Goal: Information Seeking & Learning: Understand process/instructions

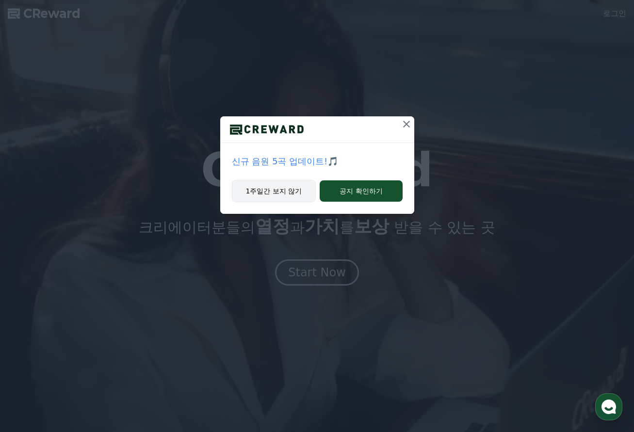
drag, startPoint x: 353, startPoint y: 191, endPoint x: 256, endPoint y: 195, distance: 97.1
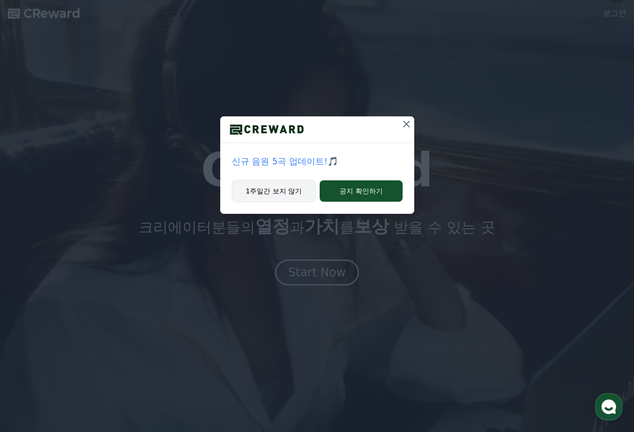
click at [256, 196] on div "1주일간 보지 않기 공지 확인하기" at bounding box center [317, 197] width 194 height 34
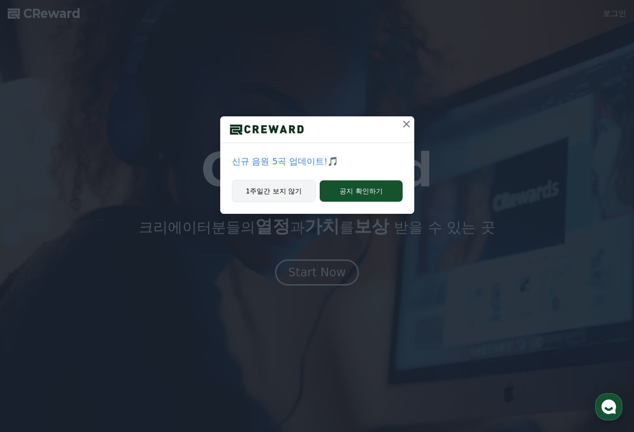
click at [256, 195] on button "1주일간 보지 않기" at bounding box center [274, 191] width 84 height 22
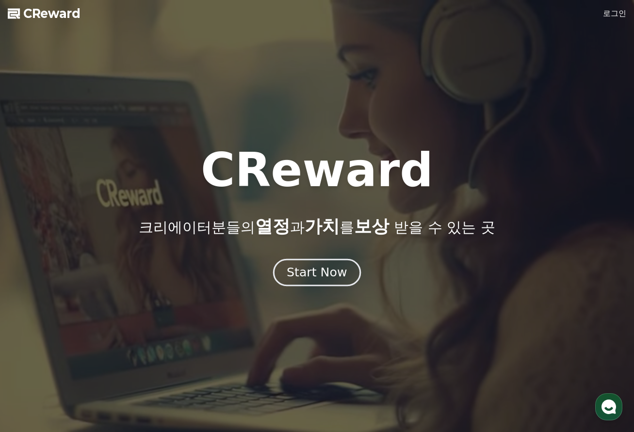
click at [302, 260] on button "Start Now" at bounding box center [317, 272] width 88 height 28
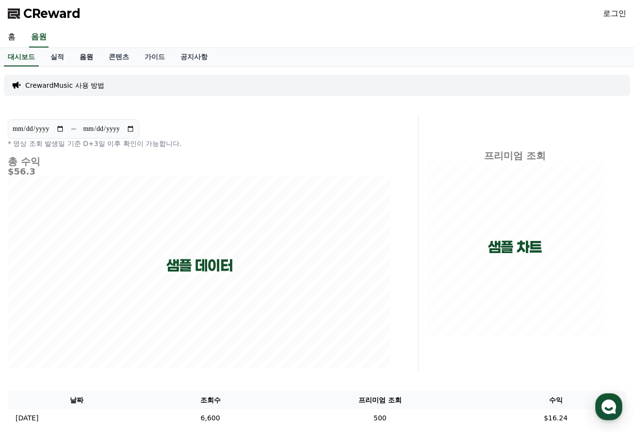
click at [88, 56] on link "음원" at bounding box center [86, 57] width 29 height 18
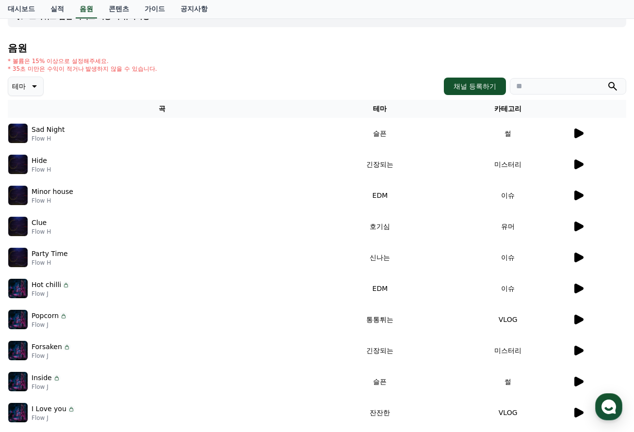
scroll to position [97, 0]
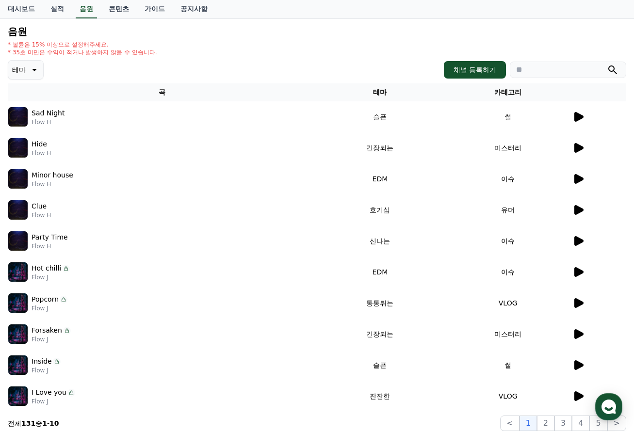
click at [581, 205] on icon at bounding box center [578, 210] width 12 height 12
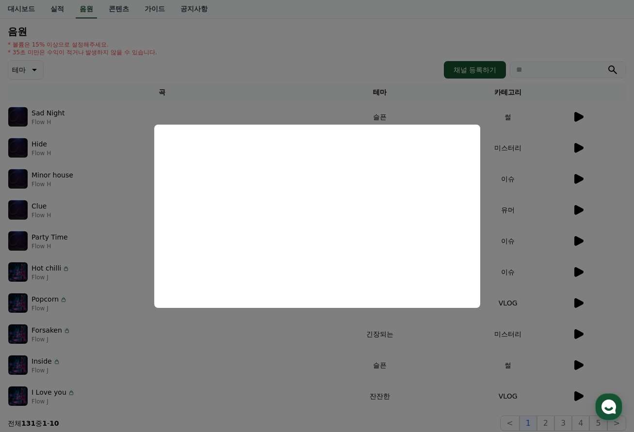
click at [510, 270] on button "close modal" at bounding box center [317, 216] width 634 height 432
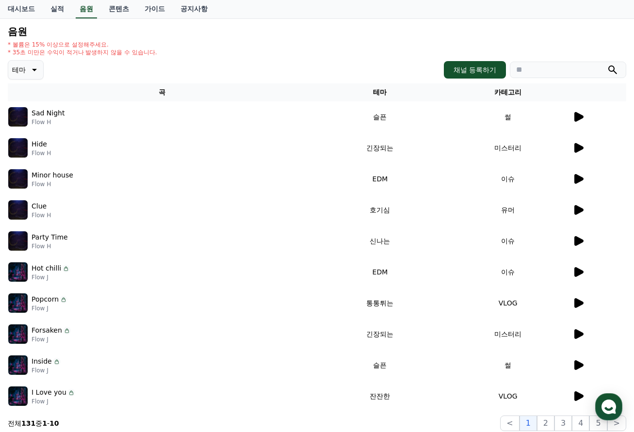
click at [583, 239] on icon at bounding box center [578, 241] width 12 height 12
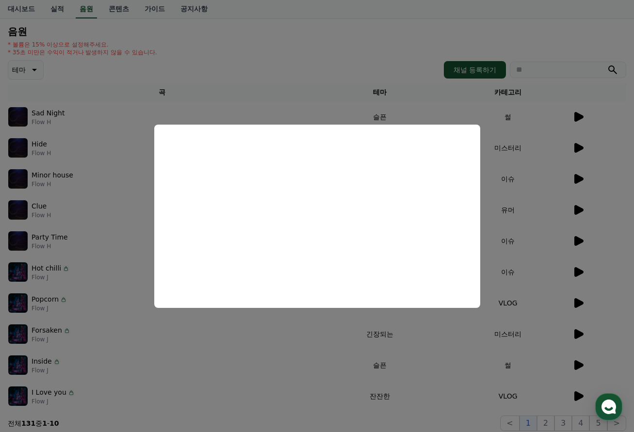
click at [545, 239] on button "close modal" at bounding box center [317, 216] width 634 height 432
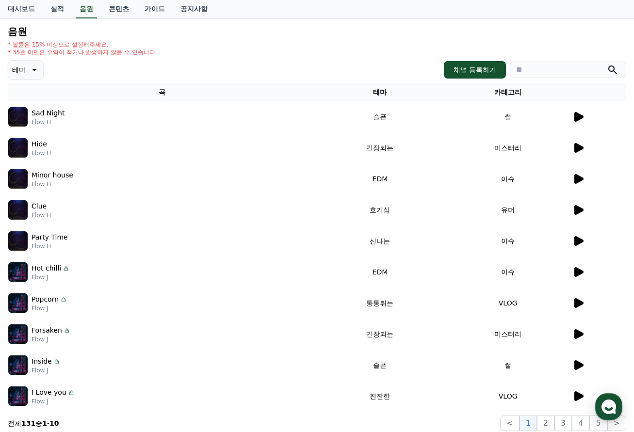
click at [576, 332] on icon at bounding box center [578, 334] width 9 height 10
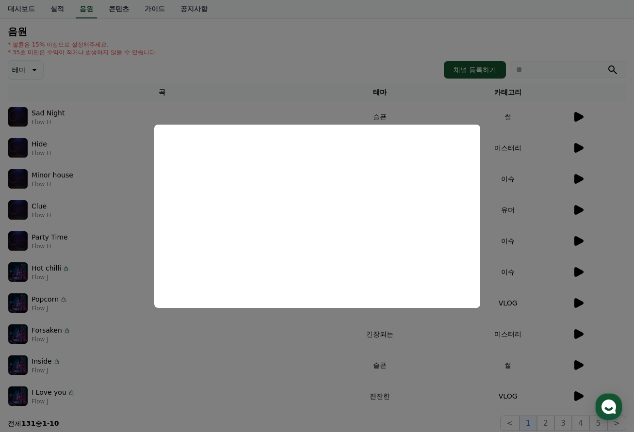
click at [563, 280] on button "close modal" at bounding box center [317, 216] width 634 height 432
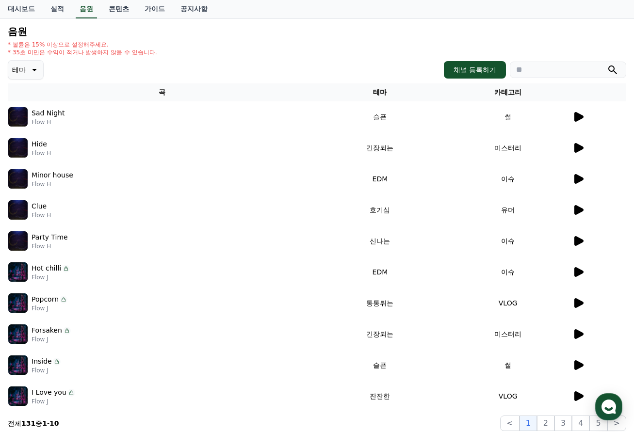
click at [8, 64] on button "테마" at bounding box center [26, 69] width 36 height 19
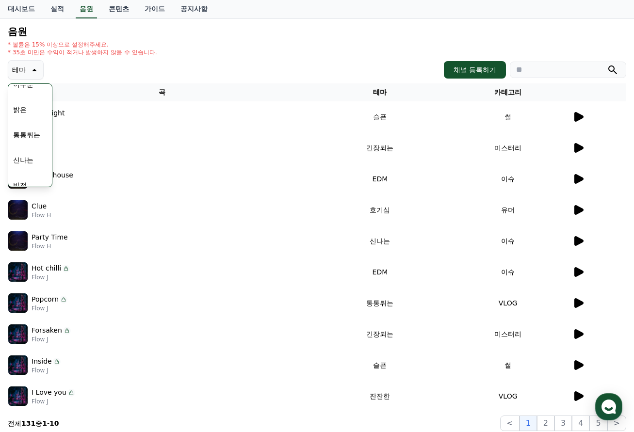
scroll to position [100, 0]
click at [26, 145] on button "신나는" at bounding box center [23, 146] width 28 height 21
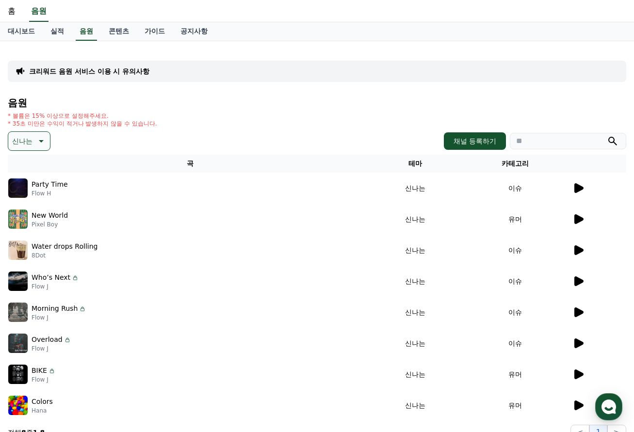
scroll to position [97, 0]
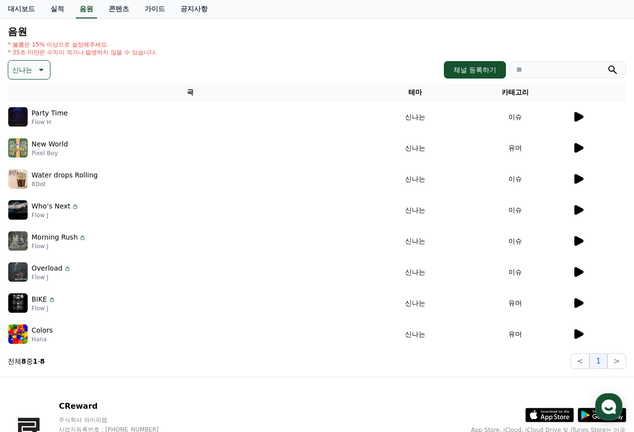
click at [577, 117] on icon at bounding box center [578, 117] width 9 height 10
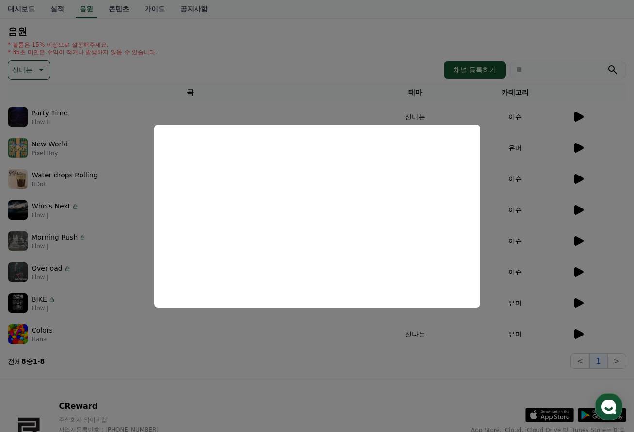
click at [515, 245] on button "close modal" at bounding box center [317, 216] width 634 height 432
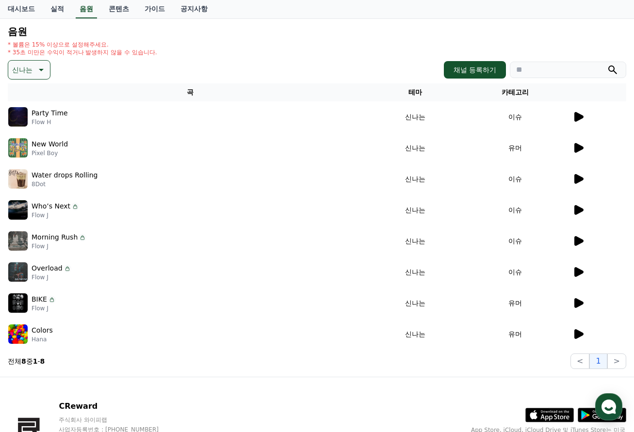
click at [575, 147] on icon at bounding box center [578, 148] width 9 height 10
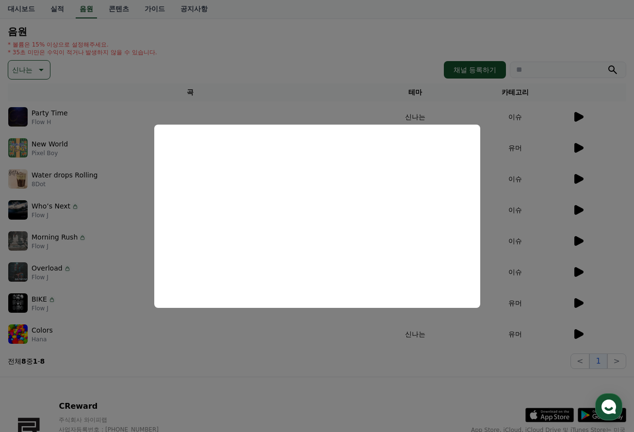
click at [519, 141] on button "close modal" at bounding box center [317, 216] width 634 height 432
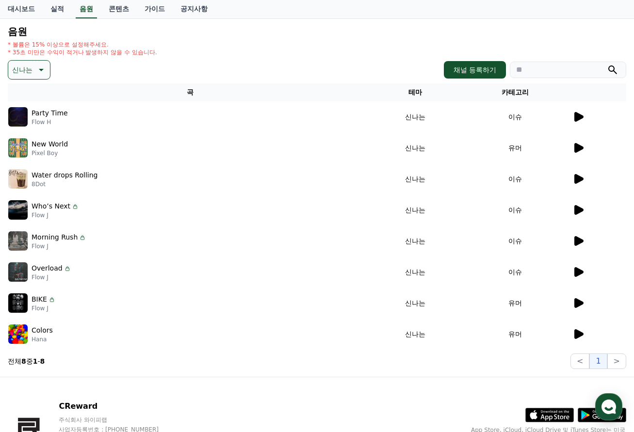
click at [578, 178] on icon at bounding box center [578, 179] width 9 height 10
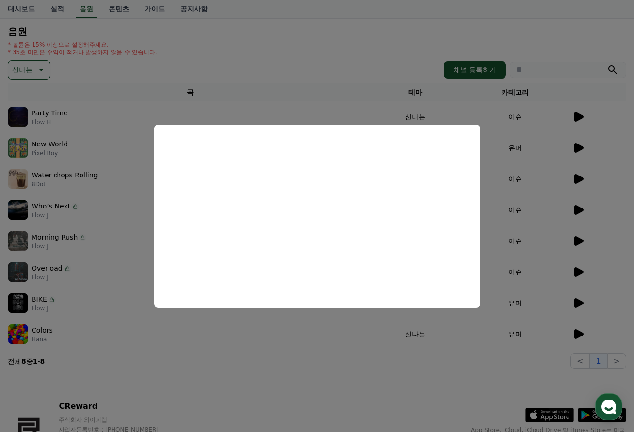
click at [548, 207] on button "close modal" at bounding box center [317, 216] width 634 height 432
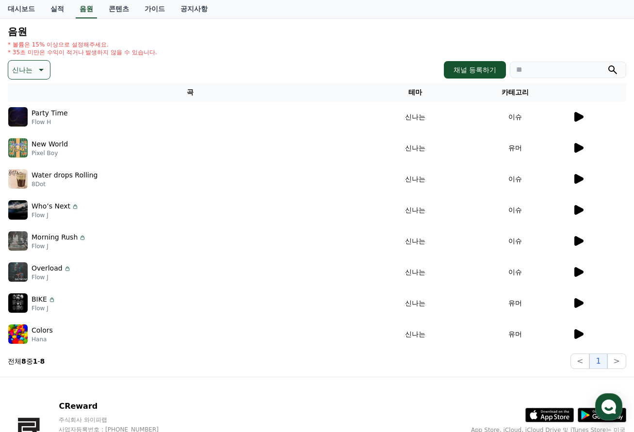
click at [574, 209] on icon at bounding box center [578, 210] width 9 height 10
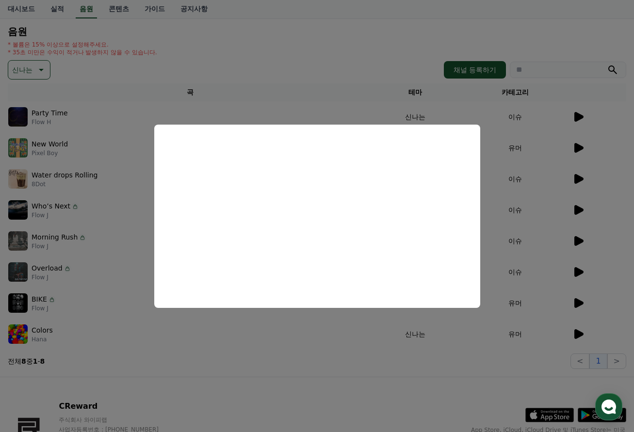
click at [312, 366] on button "close modal" at bounding box center [317, 216] width 634 height 432
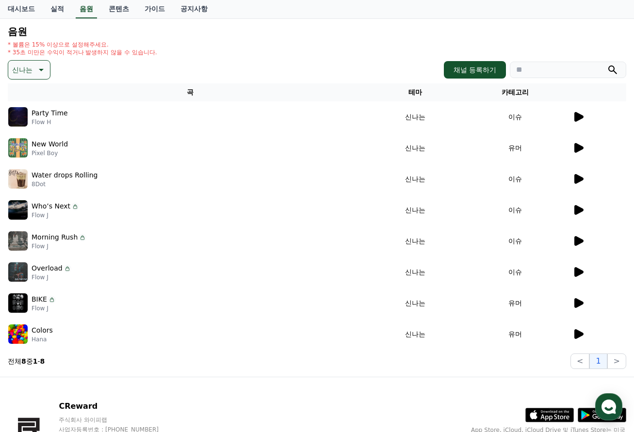
click at [576, 272] on icon at bounding box center [578, 272] width 9 height 10
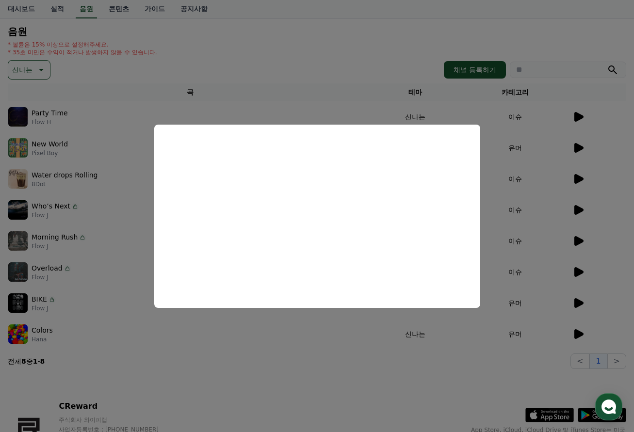
click at [334, 369] on button "close modal" at bounding box center [317, 216] width 634 height 432
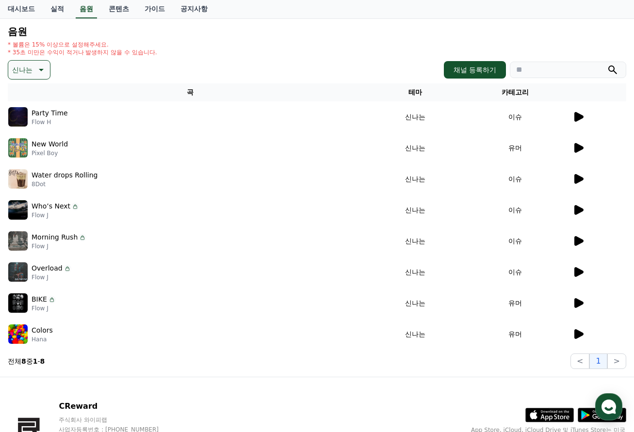
click at [608, 272] on div at bounding box center [598, 272] width 53 height 12
click at [45, 266] on p "Overload" at bounding box center [47, 268] width 31 height 10
click at [59, 268] on p "Overload" at bounding box center [47, 268] width 31 height 10
click at [64, 269] on icon at bounding box center [68, 269] width 8 height 8
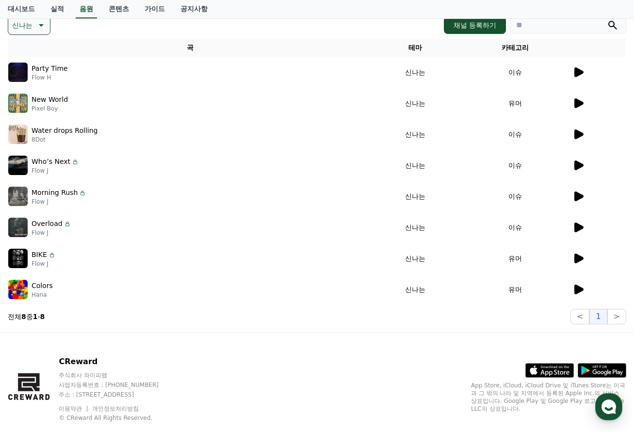
scroll to position [145, 0]
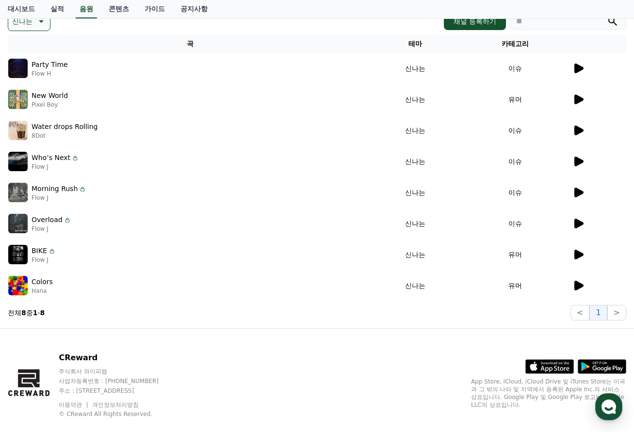
click at [71, 225] on div "Overload Flow J" at bounding box center [190, 223] width 364 height 19
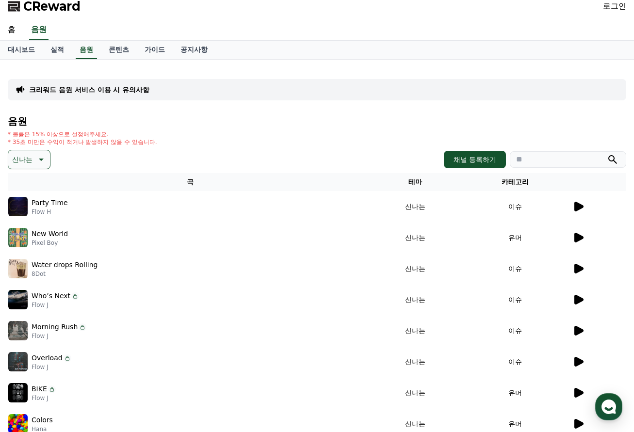
scroll to position [0, 0]
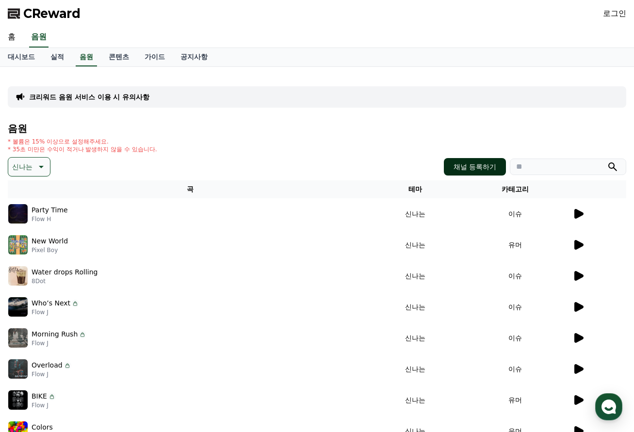
click at [477, 172] on button "채널 등록하기" at bounding box center [475, 166] width 62 height 17
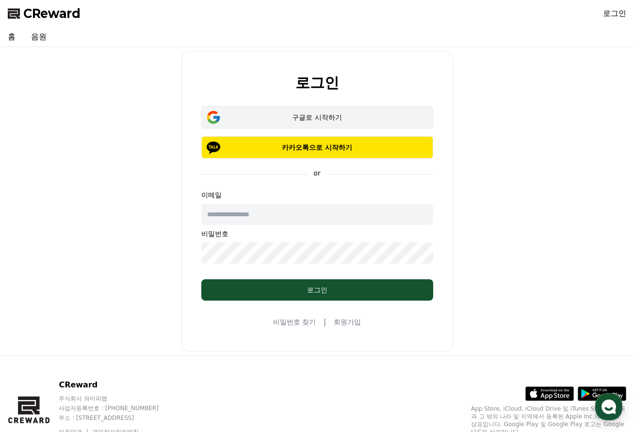
click at [323, 117] on div "구글로 시작하기" at bounding box center [317, 117] width 204 height 10
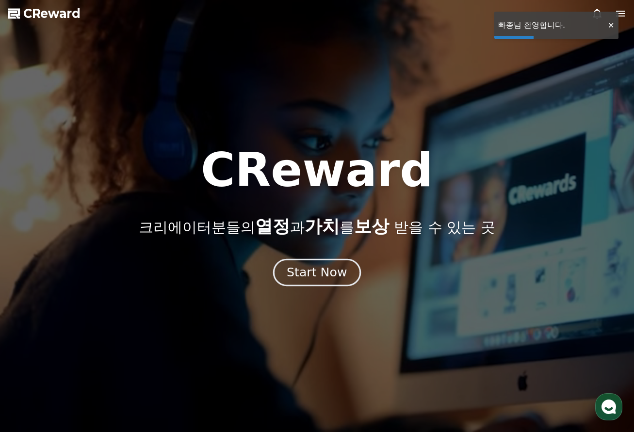
click at [324, 270] on div "Start Now" at bounding box center [317, 272] width 60 height 16
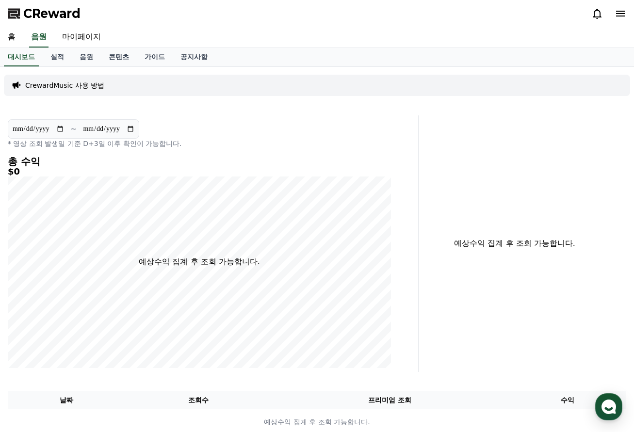
click at [349, 84] on div "CrewardMusic 사용 방법" at bounding box center [317, 85] width 626 height 21
click at [85, 38] on link "마이페이지" at bounding box center [81, 37] width 54 height 20
select select "**********"
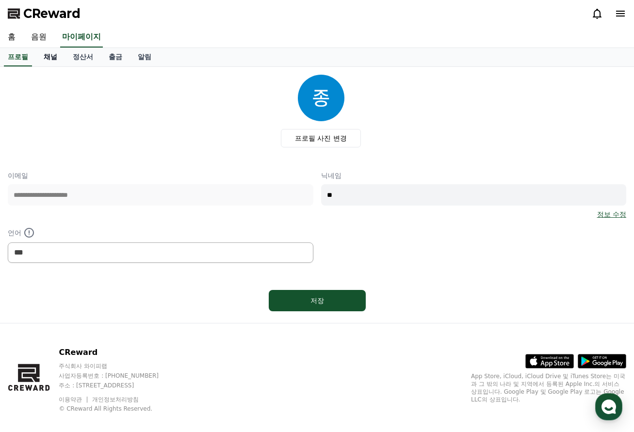
click at [51, 61] on link "채널" at bounding box center [50, 57] width 29 height 18
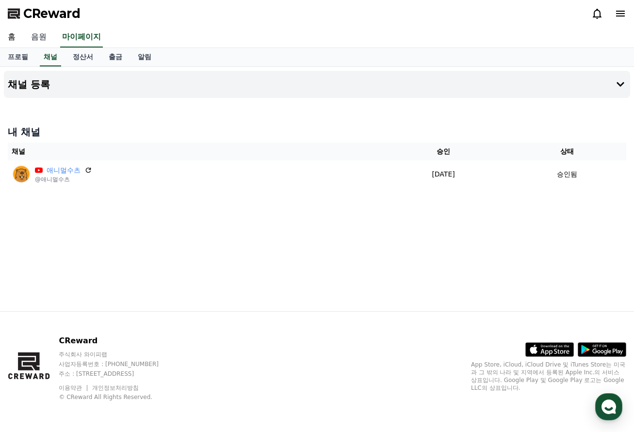
click at [33, 35] on link "음원" at bounding box center [38, 37] width 31 height 20
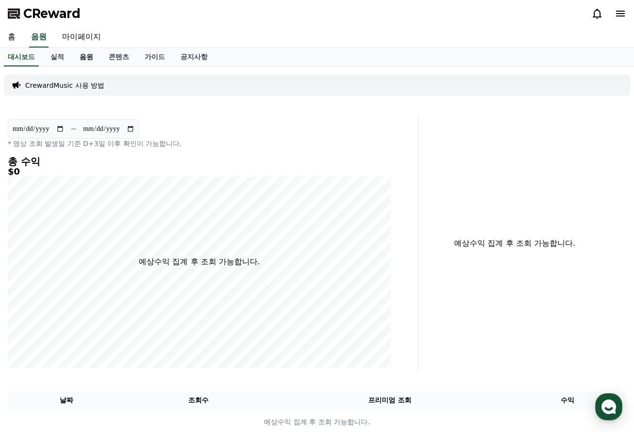
click at [79, 56] on link "음원" at bounding box center [86, 57] width 29 height 18
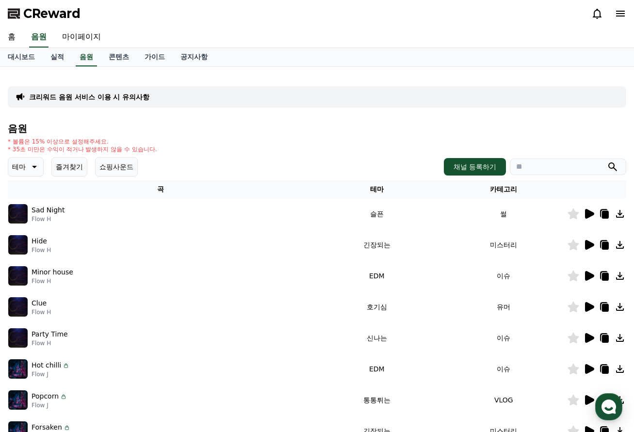
click at [18, 164] on p "테마" at bounding box center [19, 167] width 14 height 14
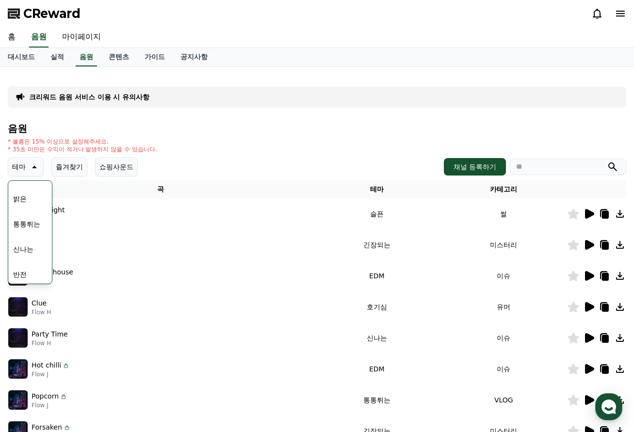
scroll to position [97, 0]
click at [33, 241] on button "신나는" at bounding box center [23, 246] width 28 height 21
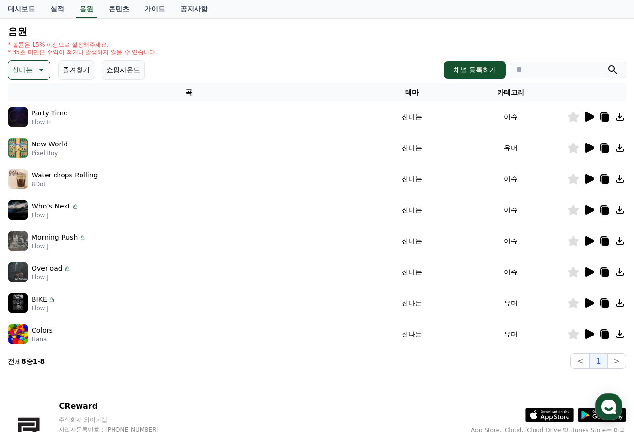
click at [146, 276] on div "Overload Flow J" at bounding box center [188, 271] width 360 height 19
click at [586, 272] on icon at bounding box center [589, 272] width 9 height 10
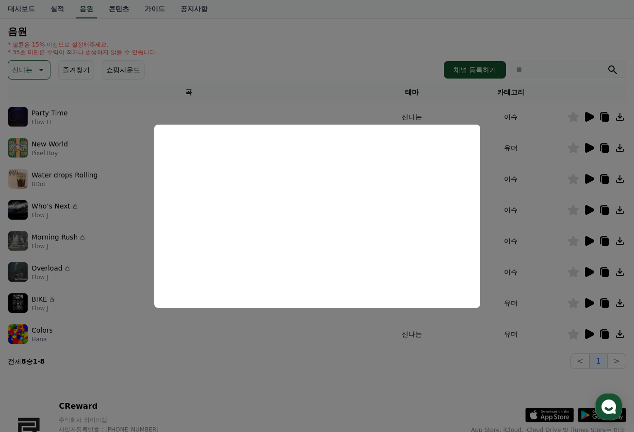
click at [499, 366] on button "close modal" at bounding box center [317, 216] width 634 height 432
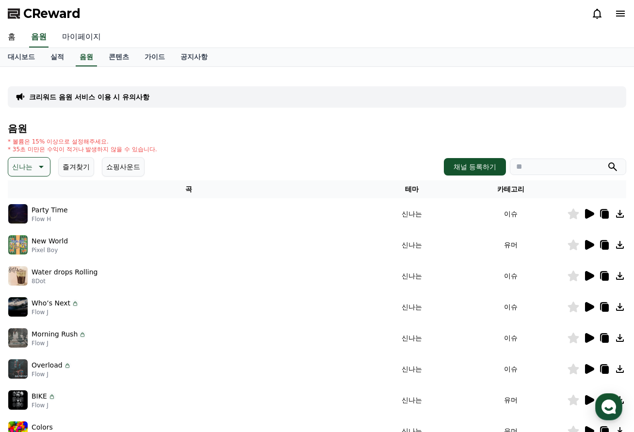
click at [68, 42] on link "마이페이지" at bounding box center [81, 37] width 54 height 20
select select "**********"
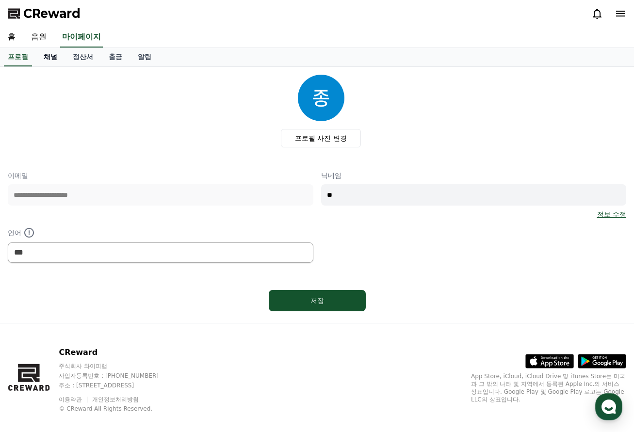
click at [53, 57] on link "채널" at bounding box center [50, 57] width 29 height 18
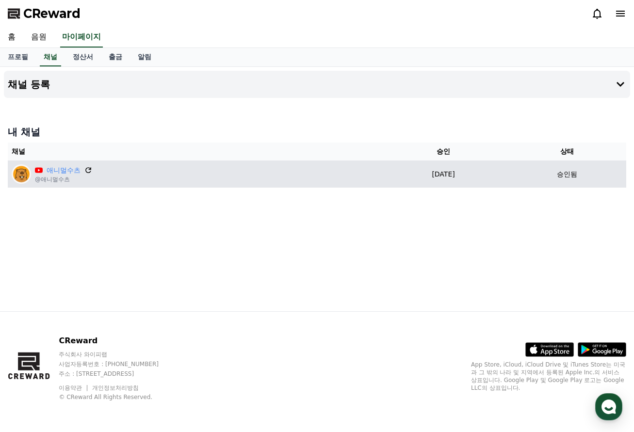
click at [89, 169] on icon at bounding box center [88, 170] width 6 height 6
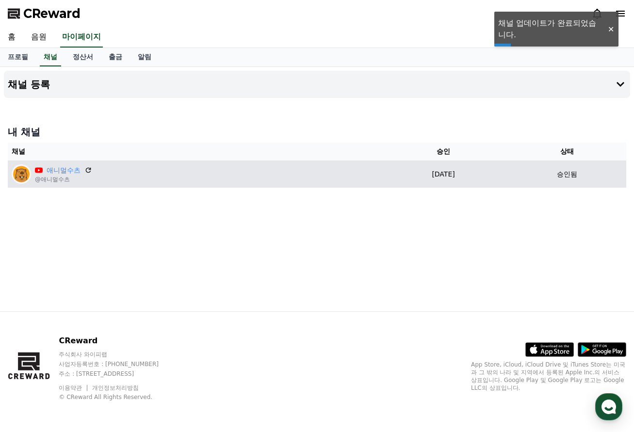
click at [561, 177] on p "승인됨" at bounding box center [567, 174] width 20 height 10
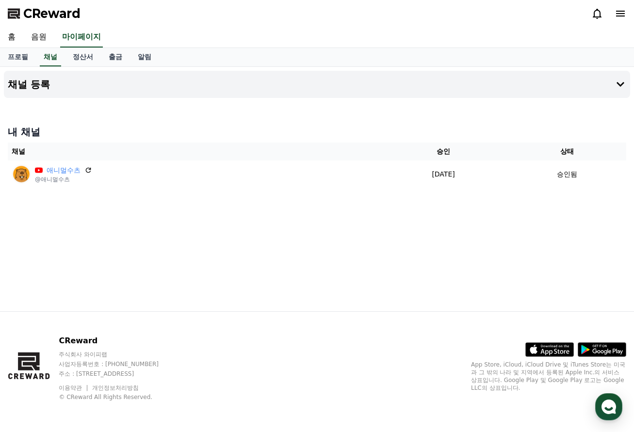
click at [48, 252] on div "채널 등록 내 채널 채널 승인 상태 애니멀수츠 @애니멀수츠 2025-08-14 08-14 승인됨" at bounding box center [317, 189] width 634 height 244
click at [74, 58] on link "정산서" at bounding box center [83, 57] width 36 height 18
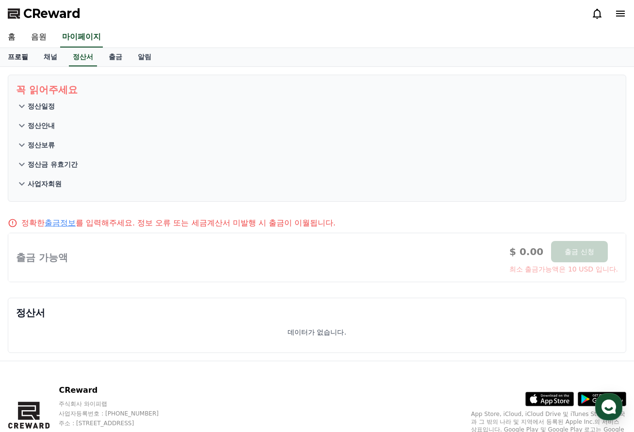
click at [19, 57] on link "프로필" at bounding box center [18, 57] width 36 height 18
select select "**********"
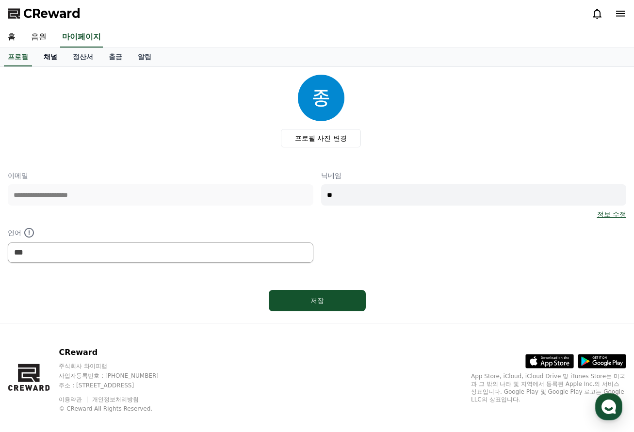
click at [58, 59] on link "채널" at bounding box center [50, 57] width 29 height 18
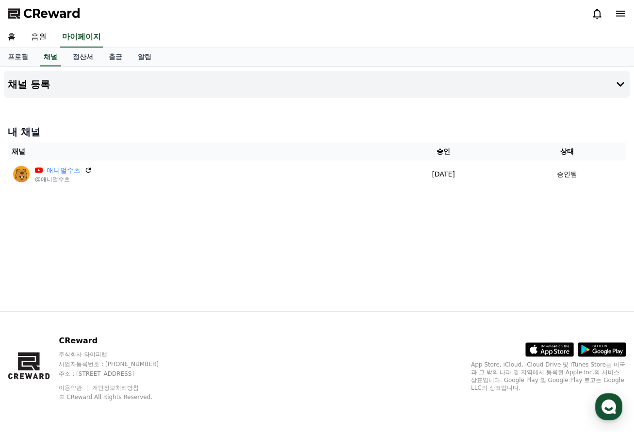
click at [337, 252] on div "채널 등록 내 채널 채널 승인 상태 애니멀수츠 @애니멀수츠 2025-08-14 08-14 승인됨" at bounding box center [317, 189] width 634 height 244
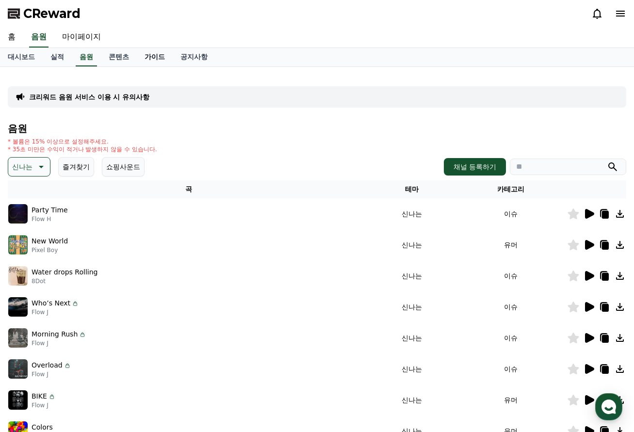
click at [157, 61] on link "가이드" at bounding box center [155, 57] width 36 height 18
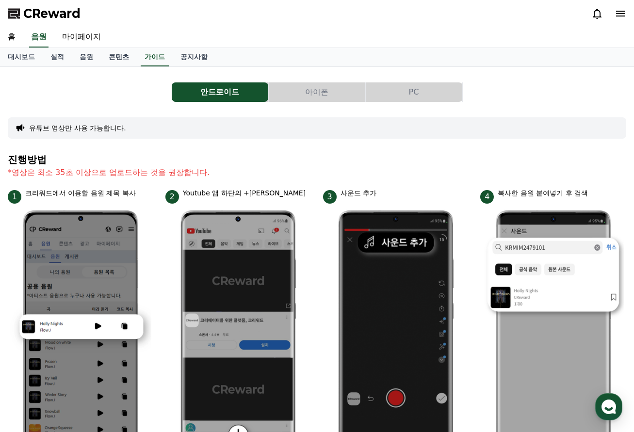
click at [437, 95] on button "PC" at bounding box center [414, 91] width 96 height 19
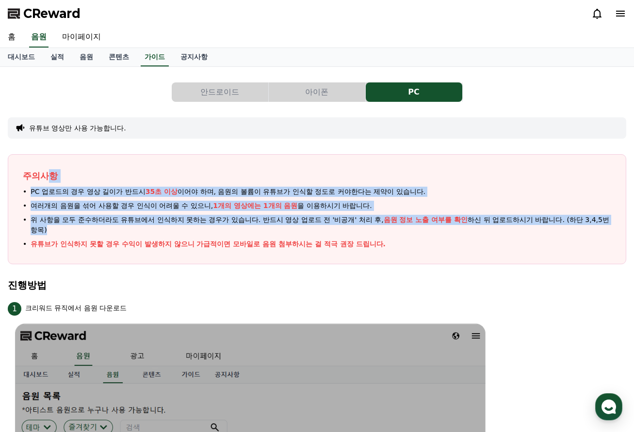
drag, startPoint x: 60, startPoint y: 179, endPoint x: 401, endPoint y: 235, distance: 346.4
click at [401, 235] on div "주의사항 PC 업로드의 경우 영상 길이가 반드시 35초 이상 이어야 하며, 음원의 볼륨이 유튜브가 인식할 정도로 커야한다는 제약이 있습니다. …" at bounding box center [317, 209] width 618 height 110
click at [402, 235] on ul "PC 업로드의 경우 영상 길이가 반드시 35초 이상 이어야 하며, 음원의 볼륨이 유튜브가 인식할 정도로 커야한다는 제약이 있습니다. 여러개의 …" at bounding box center [317, 218] width 588 height 63
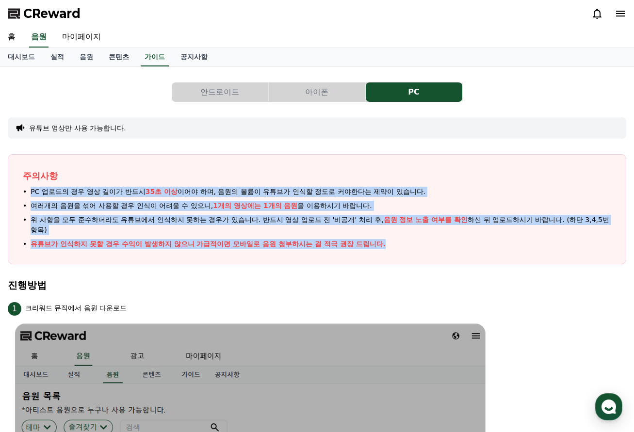
drag, startPoint x: 413, startPoint y: 252, endPoint x: 400, endPoint y: 176, distance: 77.1
click at [400, 176] on div "주의사항 PC 업로드의 경우 영상 길이가 반드시 35초 이상 이어야 하며, 음원의 볼륨이 유튜브가 인식할 정도로 커야한다는 제약이 있습니다. …" at bounding box center [317, 209] width 618 height 110
click at [400, 176] on p "주의사항" at bounding box center [317, 176] width 588 height 14
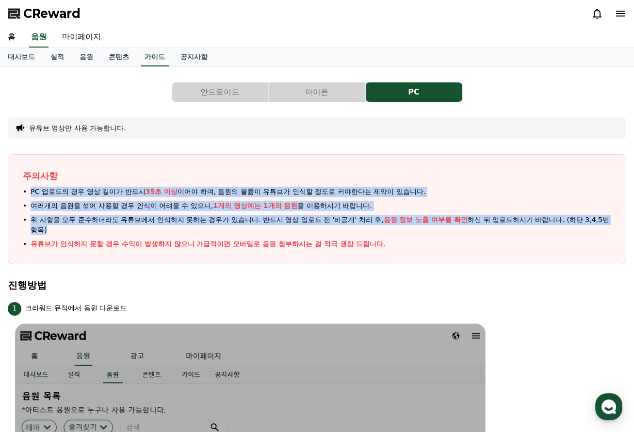
drag, startPoint x: 400, startPoint y: 155, endPoint x: 436, endPoint y: 233, distance: 86.1
click at [436, 233] on div "주의사항 PC 업로드의 경우 영상 길이가 반드시 35초 이상 이어야 하며, 음원의 볼륨이 유튜브가 인식할 정도로 커야한다는 제약이 있습니다. …" at bounding box center [317, 209] width 618 height 110
click at [436, 233] on span "위 사항을 모두 준수하더라도 유튜브에서 인식하지 못하는 경우가 있습니다. 반드시 영상 업로드 전 '비공개' 처리 후, 음원 정보 노출 여부를 …" at bounding box center [321, 225] width 580 height 20
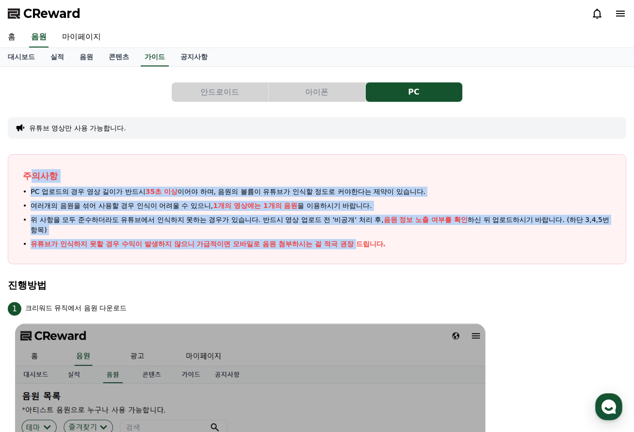
drag, startPoint x: 53, startPoint y: 182, endPoint x: 357, endPoint y: 242, distance: 309.5
click at [357, 242] on div "주의사항 PC 업로드의 경우 영상 길이가 반드시 35초 이상 이어야 하며, 음원의 볼륨이 유튜브가 인식할 정도로 커야한다는 제약이 있습니다. …" at bounding box center [317, 209] width 618 height 110
click at [357, 242] on p "유튜브가 인식하지 못할 경우 수익이 발생하지 않으니 가급적이면 모바일로 음원 첨부하시는 걸 적극 권장 드립니다." at bounding box center [208, 244] width 355 height 10
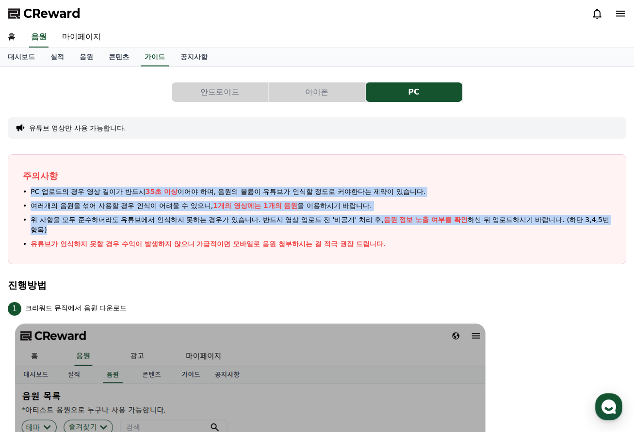
drag, startPoint x: 436, startPoint y: 168, endPoint x: 457, endPoint y: 230, distance: 65.9
click at [457, 230] on div "주의사항 PC 업로드의 경우 영상 길이가 반드시 35초 이상 이어야 하며, 음원의 볼륨이 유튜브가 인식할 정도로 커야한다는 제약이 있습니다. …" at bounding box center [317, 209] width 618 height 110
click at [457, 230] on span "위 사항을 모두 준수하더라도 유튜브에서 인식하지 못하는 경우가 있습니다. 반드시 영상 업로드 전 '비공개' 처리 후, 음원 정보 노출 여부를 …" at bounding box center [321, 225] width 580 height 20
drag, startPoint x: 431, startPoint y: 182, endPoint x: 438, endPoint y: 232, distance: 50.5
click at [438, 232] on div "주의사항 PC 업로드의 경우 영상 길이가 반드시 35초 이상 이어야 하며, 음원의 볼륨이 유튜브가 인식할 정도로 커야한다는 제약이 있습니다. …" at bounding box center [317, 209] width 618 height 110
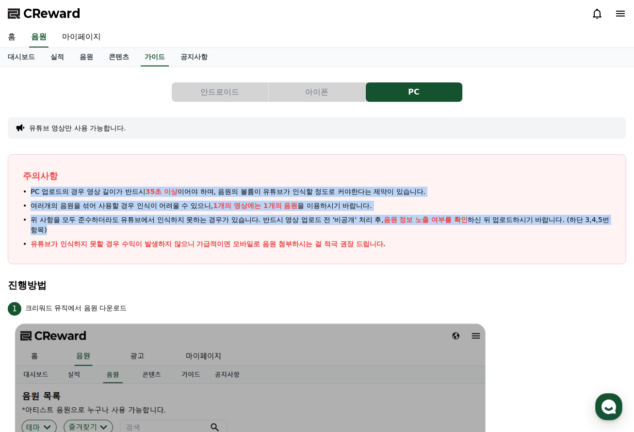
click at [438, 232] on span "위 사항을 모두 준수하더라도 유튜브에서 인식하지 못하는 경우가 있습니다. 반드시 영상 업로드 전 '비공개' 처리 후, 음원 정보 노출 여부를 …" at bounding box center [321, 225] width 580 height 20
drag, startPoint x: 393, startPoint y: 212, endPoint x: 398, endPoint y: 220, distance: 9.1
click at [398, 220] on div "주의사항 PC 업로드의 경우 영상 길이가 반드시 35초 이상 이어야 하며, 음원의 볼륨이 유튜브가 인식할 정도로 커야한다는 제약이 있습니다. …" at bounding box center [317, 209] width 618 height 110
click at [398, 220] on span "음원 정보 노출 여부를 확인" at bounding box center [425, 220] width 84 height 8
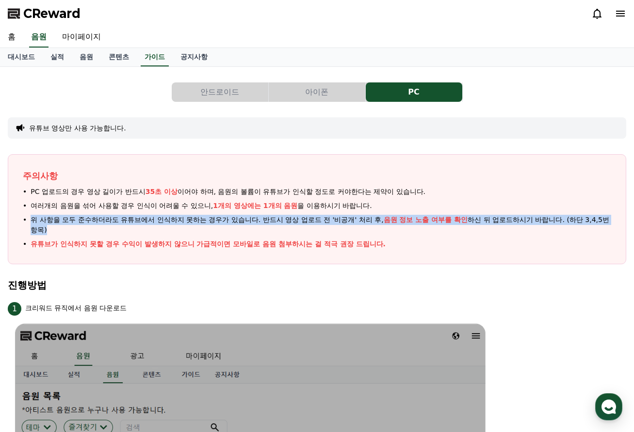
drag, startPoint x: 393, startPoint y: 223, endPoint x: 394, endPoint y: 229, distance: 6.9
click at [394, 229] on ul "PC 업로드의 경우 영상 길이가 반드시 35초 이상 이어야 하며, 음원의 볼륨이 유튜브가 인식할 정도로 커야한다는 제약이 있습니다. 여러개의 …" at bounding box center [317, 218] width 588 height 63
click at [394, 229] on span "위 사항을 모두 준수하더라도 유튜브에서 인식하지 못하는 경우가 있습니다. 반드시 영상 업로드 전 '비공개' 처리 후, 음원 정보 노출 여부를 …" at bounding box center [321, 225] width 580 height 20
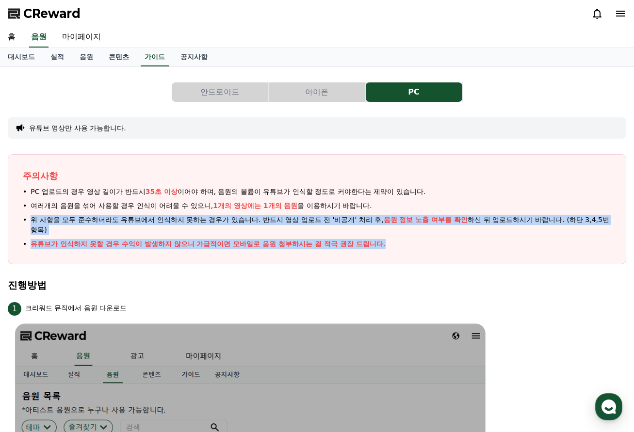
drag, startPoint x: 398, startPoint y: 199, endPoint x: 405, endPoint y: 241, distance: 42.7
click at [405, 241] on ul "PC 업로드의 경우 영상 길이가 반드시 35초 이상 이어야 하며, 음원의 볼륨이 유튜브가 인식할 정도로 커야한다는 제약이 있습니다. 여러개의 …" at bounding box center [317, 218] width 588 height 63
click at [405, 241] on li "유튜브가 인식하지 못할 경우 수익이 발생하지 않으니 가급적이면 모바일로 음원 첨부하시는 걸 적극 권장 드립니다." at bounding box center [317, 244] width 588 height 10
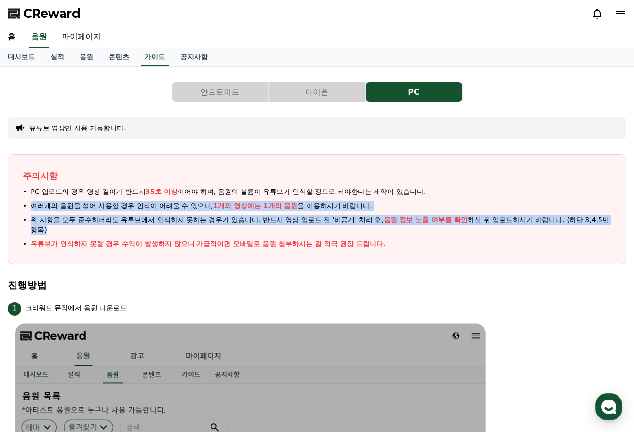
drag, startPoint x: 530, startPoint y: 197, endPoint x: 534, endPoint y: 233, distance: 36.6
click at [534, 233] on ul "PC 업로드의 경우 영상 길이가 반드시 35초 이상 이어야 하며, 음원의 볼륨이 유튜브가 인식할 정도로 커야한다는 제약이 있습니다. 여러개의 …" at bounding box center [317, 218] width 588 height 63
click at [534, 233] on span "위 사항을 모두 준수하더라도 유튜브에서 인식하지 못하는 경우가 있습니다. 반드시 영상 업로드 전 '비공개' 처리 후, 음원 정보 노출 여부를 …" at bounding box center [321, 225] width 580 height 20
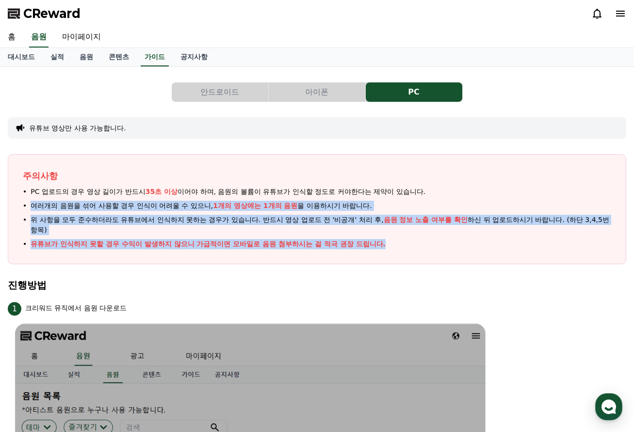
drag, startPoint x: 512, startPoint y: 191, endPoint x: 507, endPoint y: 261, distance: 70.5
click at [507, 261] on div "주의사항 PC 업로드의 경우 영상 길이가 반드시 35초 이상 이어야 하며, 음원의 볼륨이 유튜브가 인식할 정도로 커야한다는 제약이 있습니다. …" at bounding box center [317, 209] width 618 height 110
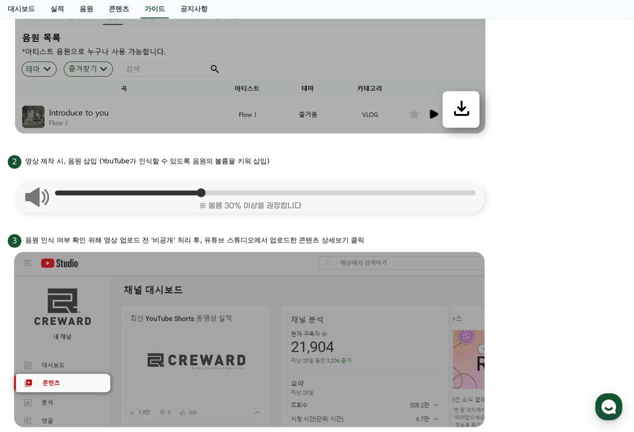
scroll to position [339, 0]
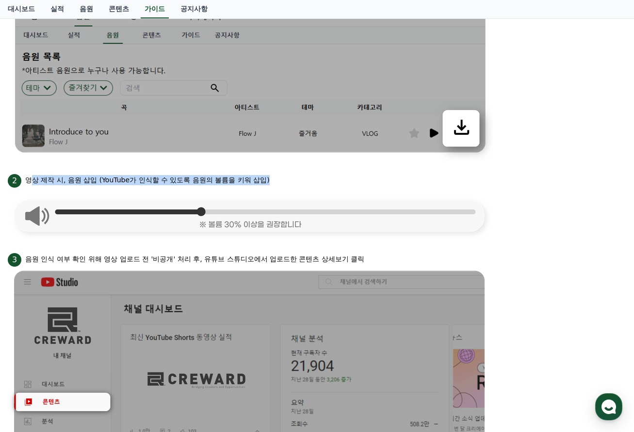
drag, startPoint x: 33, startPoint y: 176, endPoint x: 285, endPoint y: 183, distance: 251.7
click at [285, 183] on div "2 영상 제작 시, 음원 삽입 (YouTube가 인식할 수 있도록 음원의 볼륨을 키워 삽입)" at bounding box center [317, 180] width 618 height 16
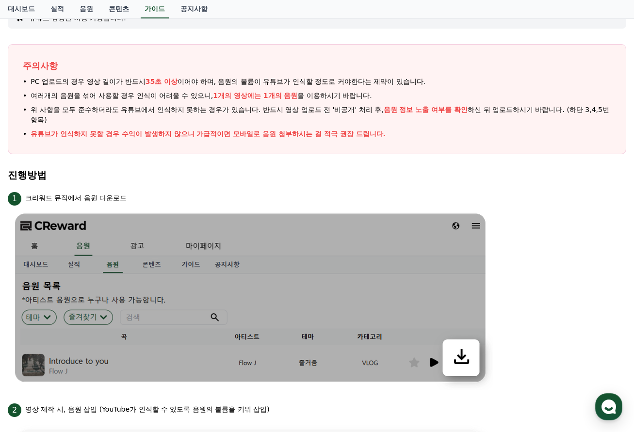
scroll to position [85, 0]
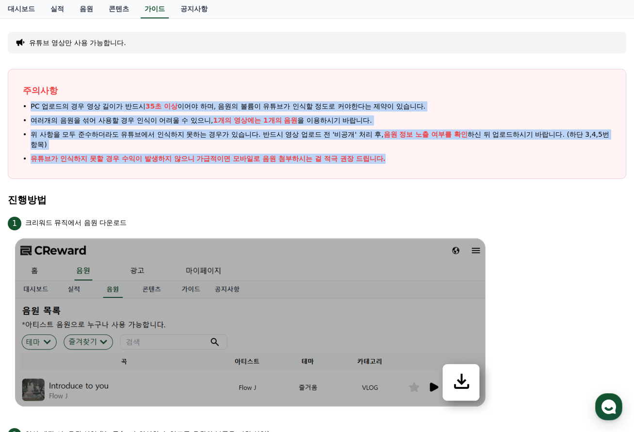
click at [450, 157] on div "주의사항 PC 업로드의 경우 영상 길이가 반드시 35초 이상 이어야 하며, 음원의 볼륨이 유튜브가 인식할 정도로 커야한다는 제약이 있습니다. …" at bounding box center [317, 124] width 618 height 110
click at [450, 157] on li "유튜브가 인식하지 못할 경우 수익이 발생하지 않으니 가급적이면 모바일로 음원 첨부하시는 걸 적극 권장 드립니다." at bounding box center [317, 159] width 588 height 10
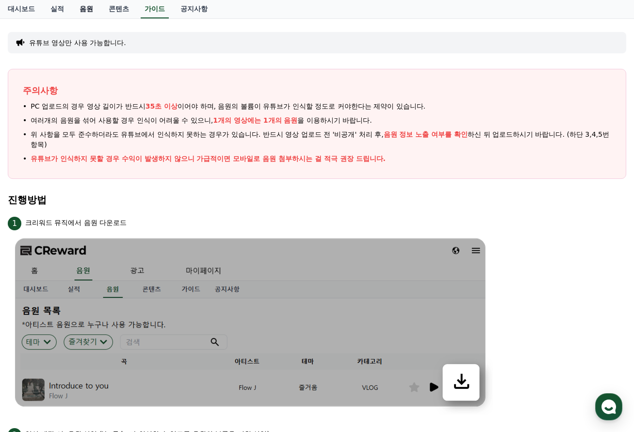
click at [96, 9] on link "음원" at bounding box center [86, 9] width 29 height 18
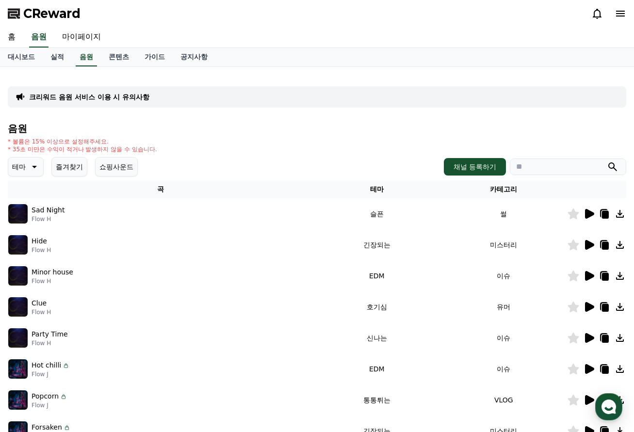
click at [29, 169] on icon at bounding box center [34, 167] width 12 height 12
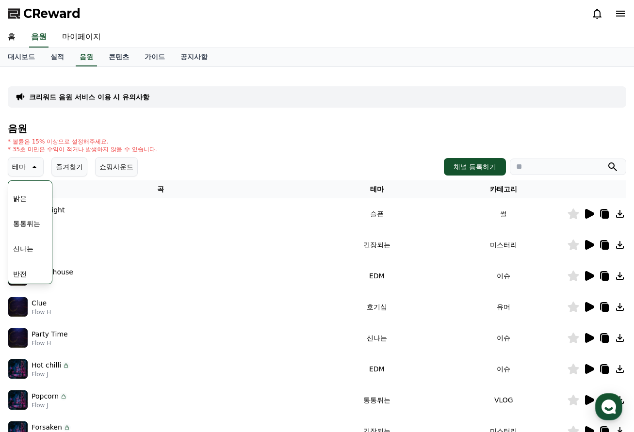
scroll to position [97, 0]
click at [25, 249] on button "신나는" at bounding box center [23, 246] width 28 height 21
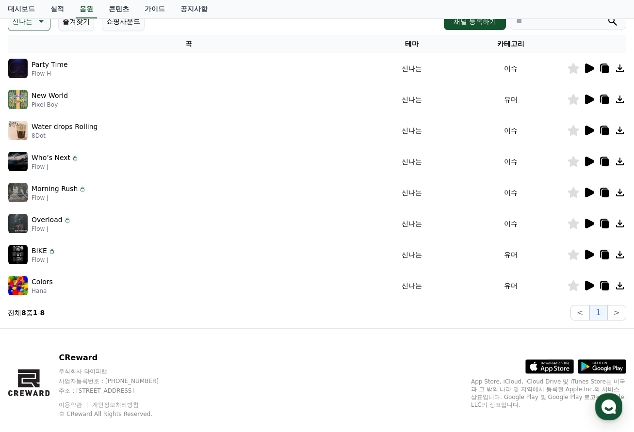
click at [589, 226] on icon at bounding box center [589, 224] width 9 height 10
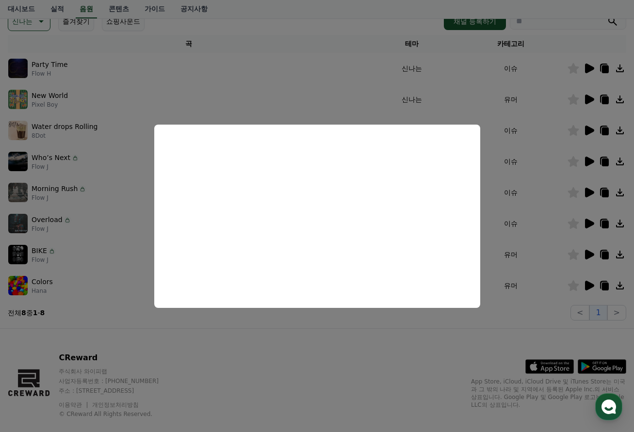
click at [309, 358] on button "close modal" at bounding box center [317, 216] width 634 height 432
click at [309, 358] on div "CReward 주식회사 와이피랩 사업자등록번호 : [PHONE_NUMBER] 주소 : [STREET_ADDRESS] 이용약관 개인정보처리방침 …" at bounding box center [317, 389] width 634 height 120
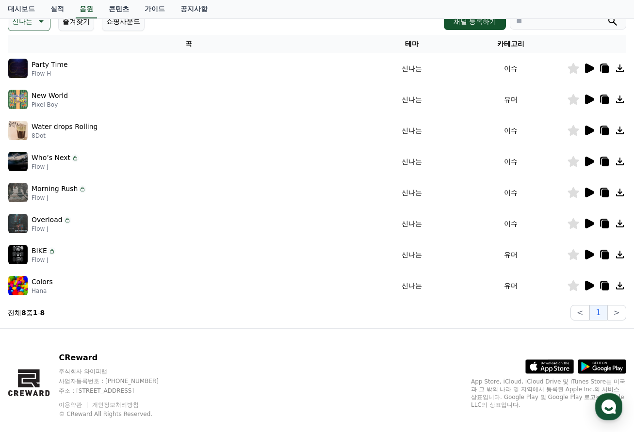
click at [594, 253] on div at bounding box center [596, 255] width 58 height 12
click at [589, 255] on icon at bounding box center [589, 255] width 9 height 10
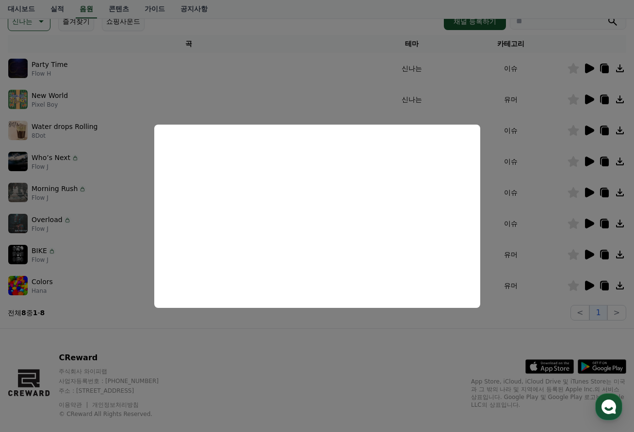
click at [510, 319] on button "close modal" at bounding box center [317, 216] width 634 height 432
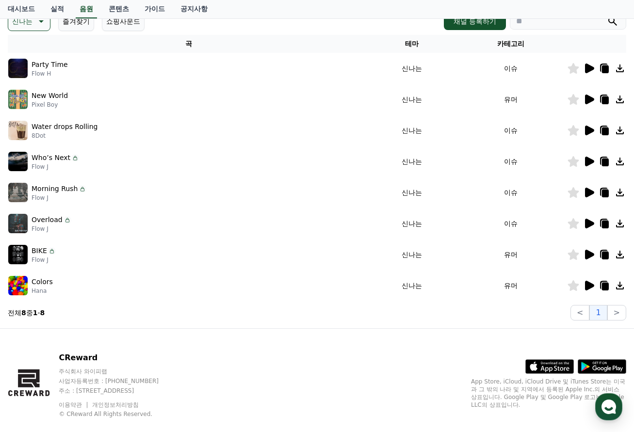
click at [594, 255] on div at bounding box center [596, 255] width 58 height 12
click at [590, 255] on icon at bounding box center [589, 255] width 9 height 10
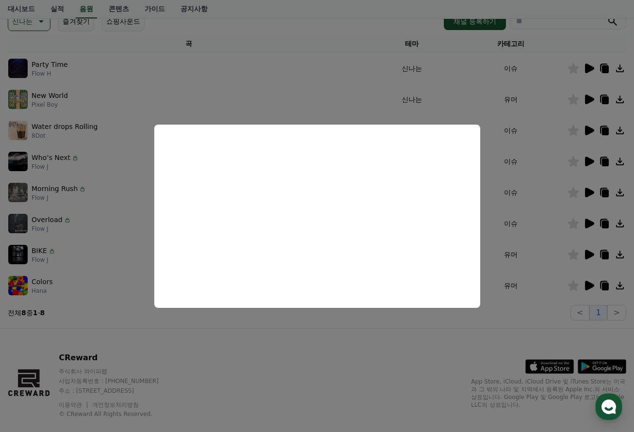
click at [313, 341] on button "close modal" at bounding box center [317, 216] width 634 height 432
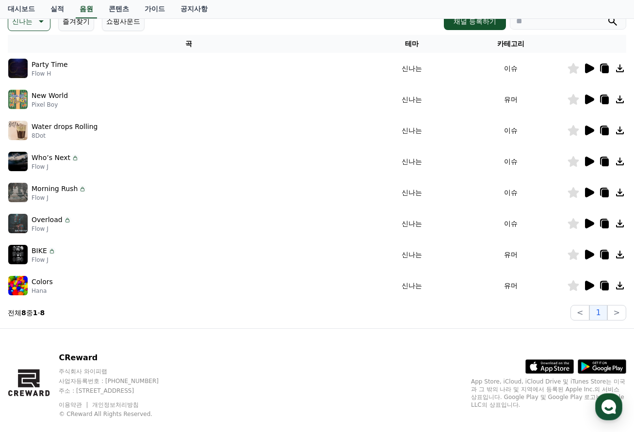
click at [621, 253] on icon at bounding box center [620, 255] width 12 height 12
click at [151, 11] on link "가이드" at bounding box center [155, 9] width 36 height 18
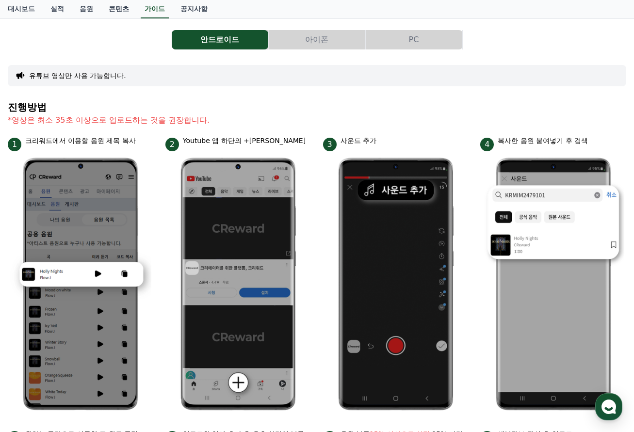
scroll to position [28, 0]
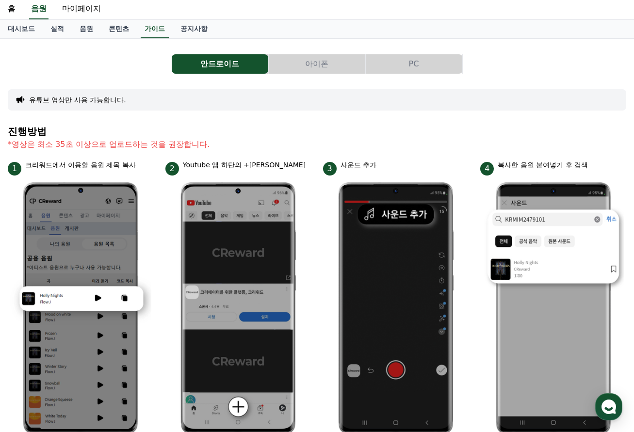
click at [329, 59] on button "아이폰" at bounding box center [317, 63] width 96 height 19
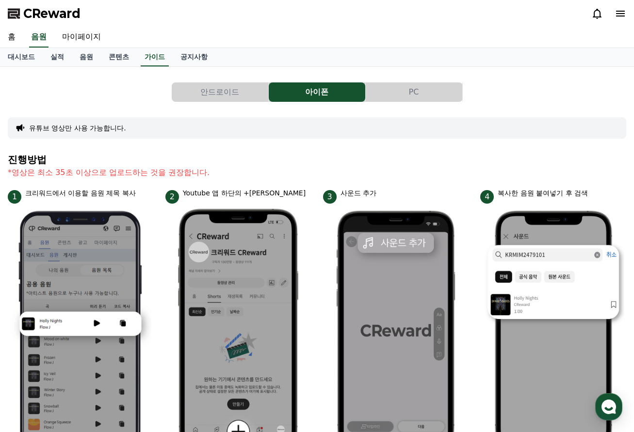
click at [405, 92] on button "PC" at bounding box center [414, 91] width 96 height 19
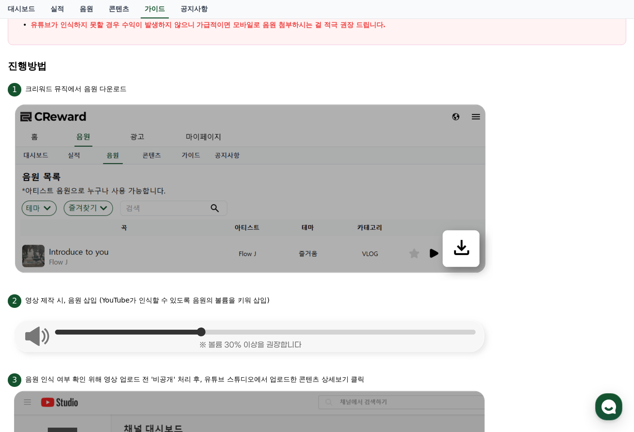
scroll to position [242, 0]
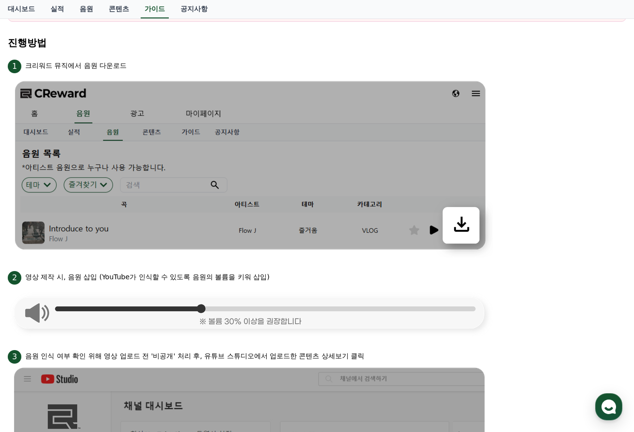
drag, startPoint x: 28, startPoint y: 278, endPoint x: 71, endPoint y: 284, distance: 43.6
click at [71, 284] on div "2 영상 제작 시, 음원 삽입 (YouTube가 인식할 수 있도록 음원의 볼륨을 키워 삽입)" at bounding box center [317, 277] width 618 height 16
click at [92, 292] on img at bounding box center [250, 311] width 485 height 52
click at [143, 287] on img at bounding box center [250, 311] width 485 height 52
click at [143, 276] on p "영상 제작 시, 음원 삽입 (YouTube가 인식할 수 있도록 음원의 볼륨을 키워 삽입)" at bounding box center [147, 277] width 244 height 10
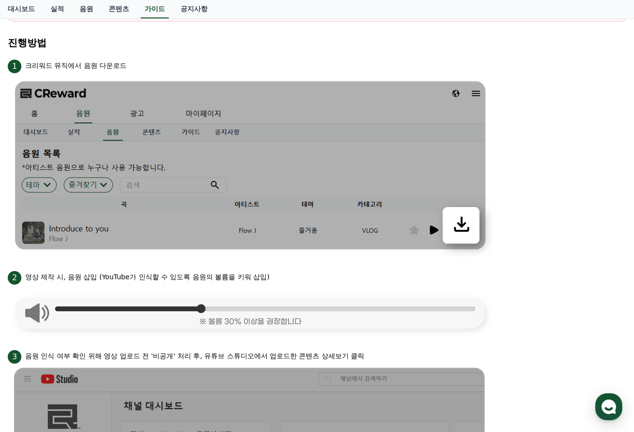
drag, startPoint x: 20, startPoint y: 275, endPoint x: 331, endPoint y: 285, distance: 310.4
click at [331, 285] on li "2 영상 제작 시, 음원 삽입 (YouTube가 인식할 수 있도록 음원의 볼륨을 키워 삽입)" at bounding box center [317, 302] width 618 height 67
click at [329, 279] on div "2 영상 제작 시, 음원 삽입 (YouTube가 인식할 수 있도록 음원의 볼륨을 키워 삽입)" at bounding box center [317, 277] width 618 height 16
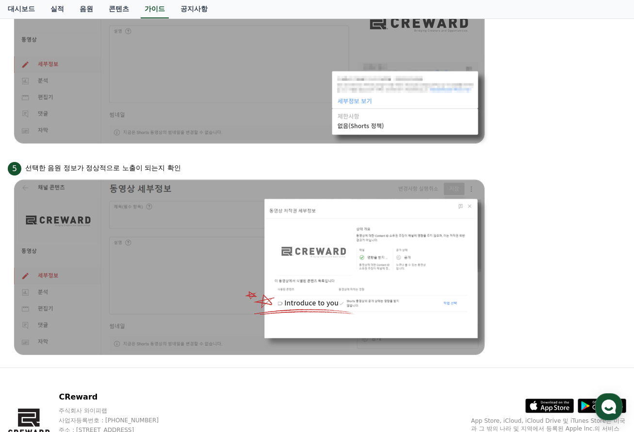
scroll to position [873, 0]
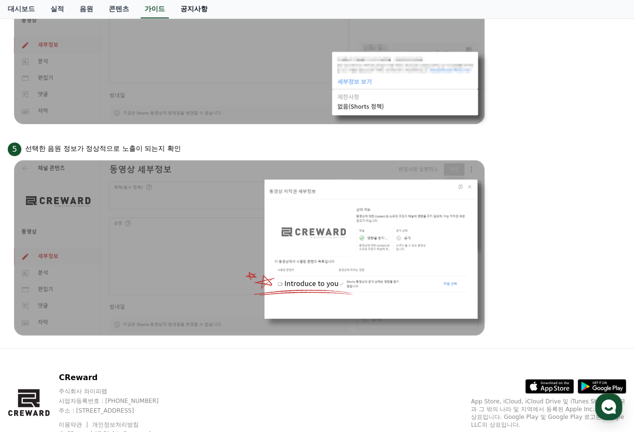
click at [191, 15] on link "공지사항" at bounding box center [194, 9] width 43 height 18
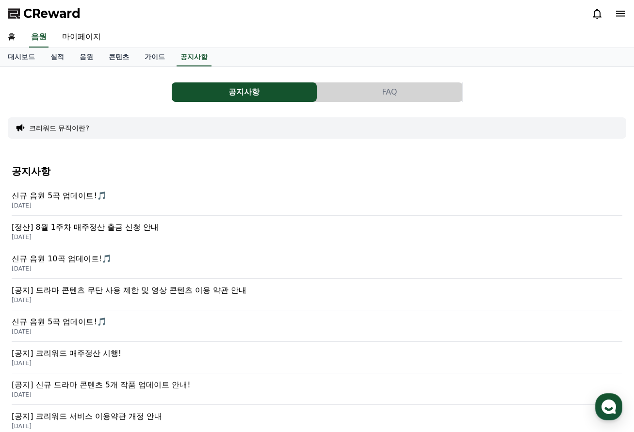
click at [398, 95] on button "FAQ" at bounding box center [389, 91] width 145 height 19
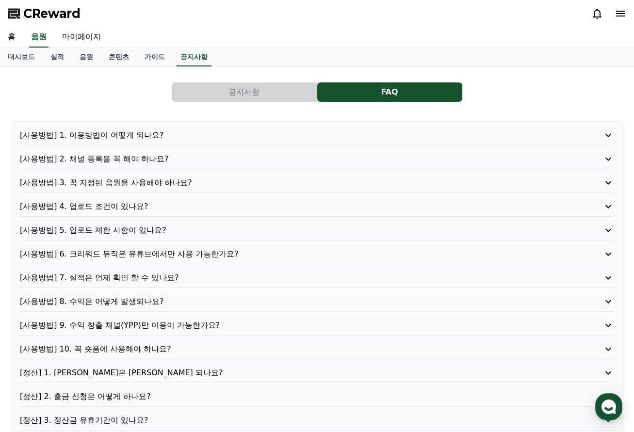
click at [114, 131] on p "[사용방법] 1. 이용방법이 어떻게 되나요?" at bounding box center [293, 135] width 546 height 12
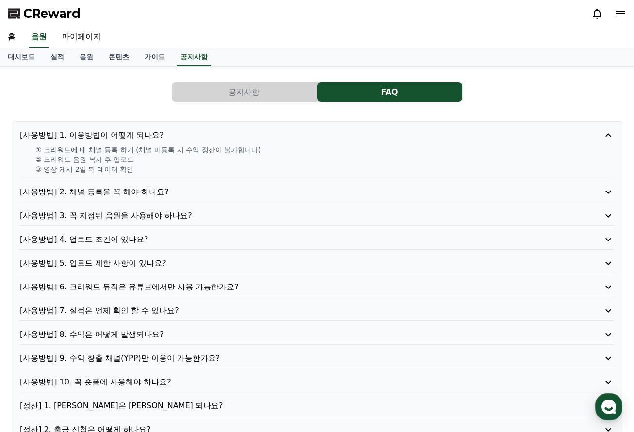
click at [114, 131] on p "[사용방법] 1. 이용방법이 어떻게 되나요?" at bounding box center [293, 135] width 546 height 12
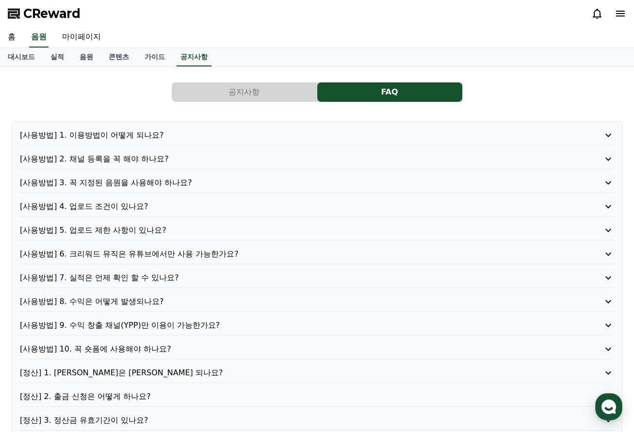
click at [125, 184] on p "[사용방법] 3. 꼭 지정된 음원을 사용해야 하나요?" at bounding box center [293, 183] width 546 height 12
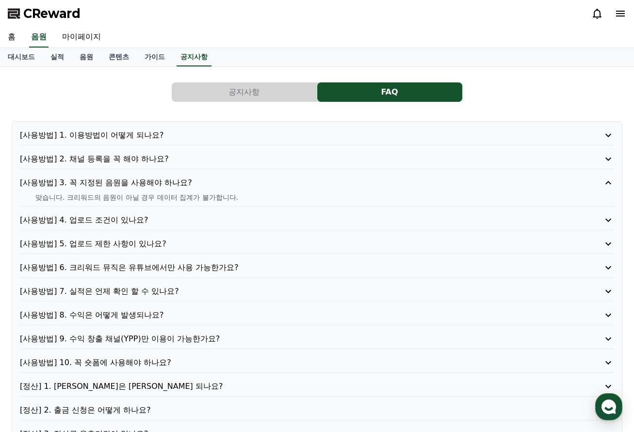
click at [120, 184] on p "[사용방법] 3. 꼭 지정된 음원을 사용해야 하나요?" at bounding box center [293, 183] width 546 height 12
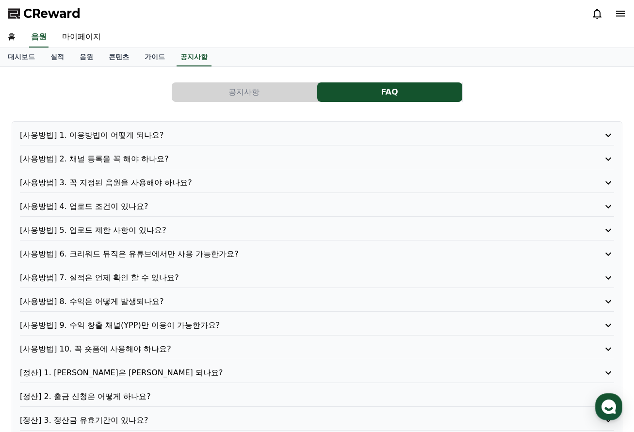
click at [124, 207] on p "[사용방법] 4. 업로드 조건이 있나요?" at bounding box center [293, 207] width 546 height 12
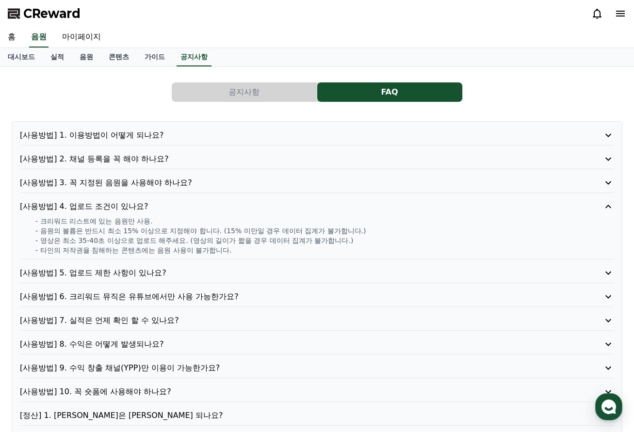
click at [124, 207] on p "[사용방법] 4. 업로드 조건이 있나요?" at bounding box center [293, 207] width 546 height 12
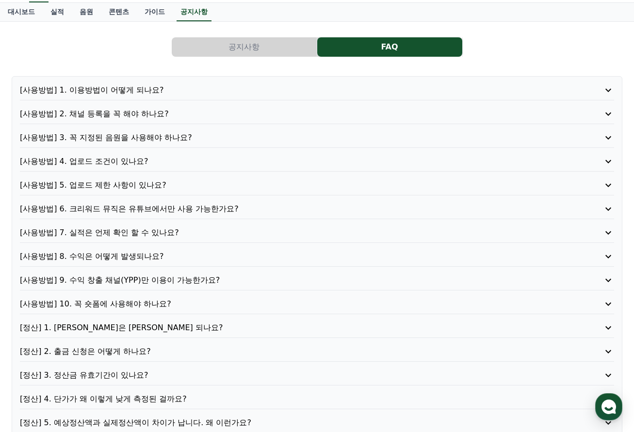
scroll to position [48, 0]
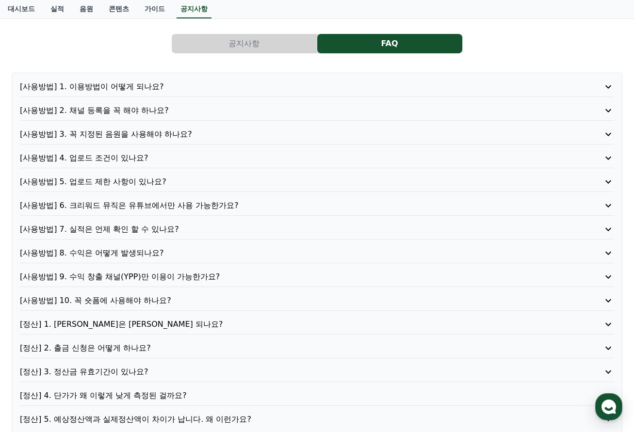
click at [195, 207] on p "[사용방법] 6. 크리워드 뮤직은 유튜브에서만 사용 가능한가요?" at bounding box center [293, 206] width 546 height 12
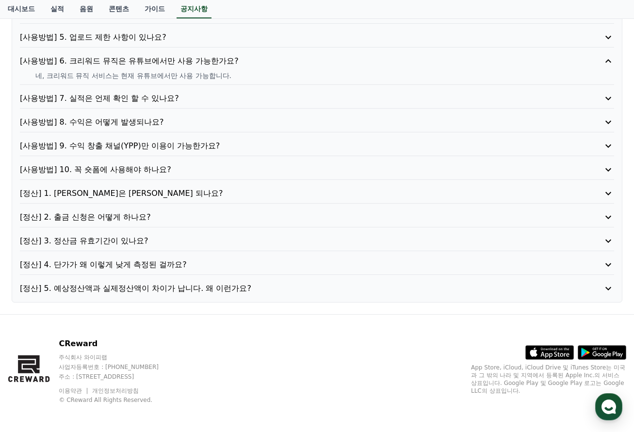
scroll to position [194, 0]
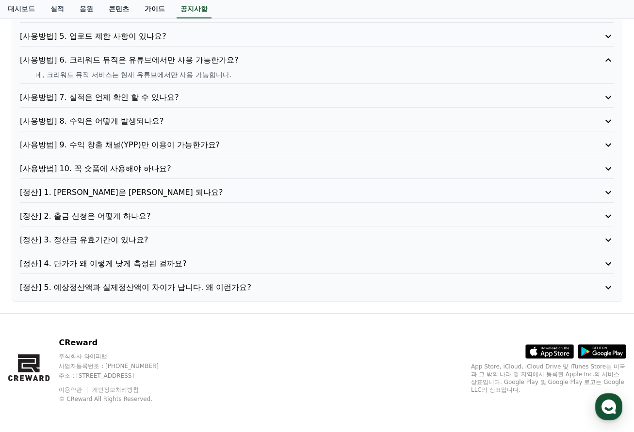
click at [148, 8] on link "가이드" at bounding box center [155, 9] width 36 height 18
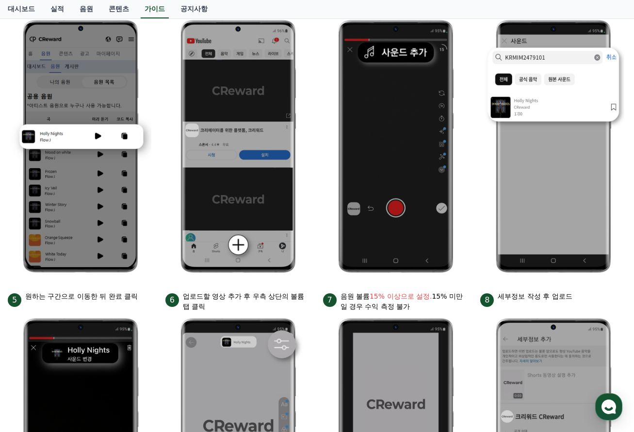
scroll to position [48, 0]
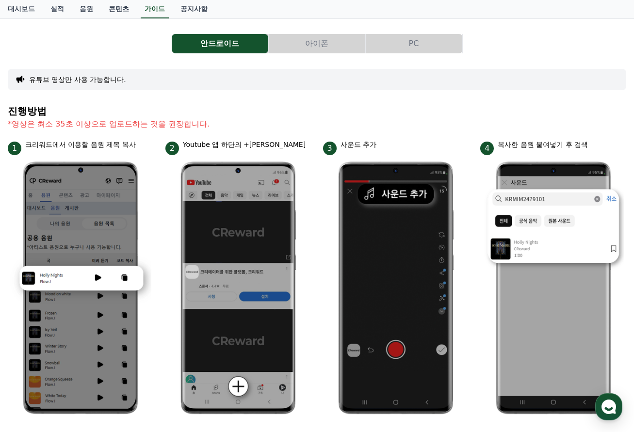
click at [420, 43] on button "PC" at bounding box center [414, 43] width 96 height 19
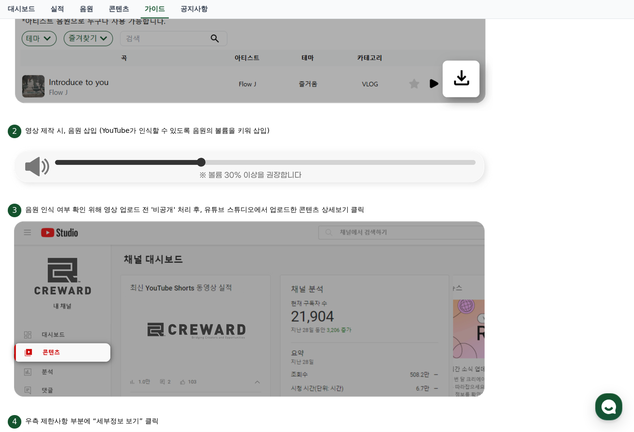
scroll to position [388, 0]
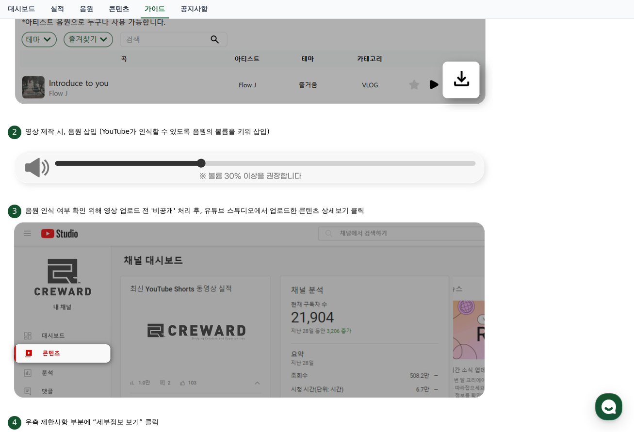
drag, startPoint x: 37, startPoint y: 206, endPoint x: 415, endPoint y: 203, distance: 378.6
click at [415, 203] on div "3 음원 인식 여부 확인 위해 영상 업로드 전 '비공개' 처리 후, 유튜브 스튜디오에서 업로드한 콘텐츠 상세보기 클릭" at bounding box center [317, 211] width 618 height 16
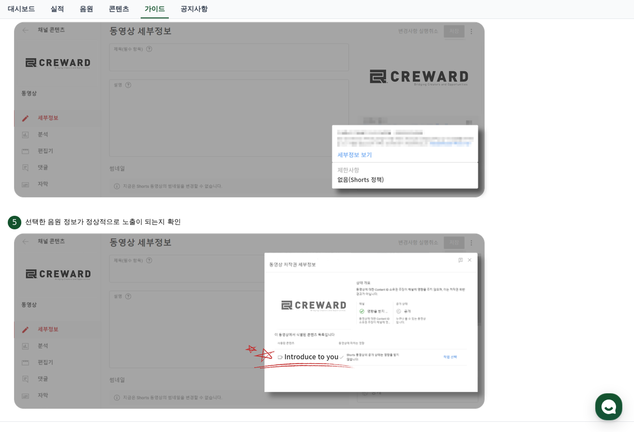
scroll to position [909, 0]
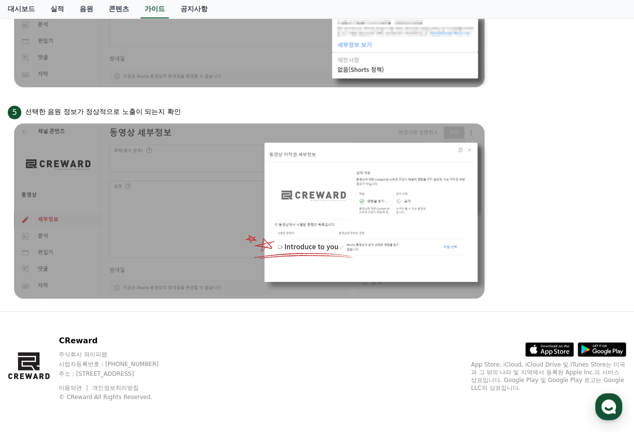
click at [181, 253] on img at bounding box center [250, 211] width 485 height 184
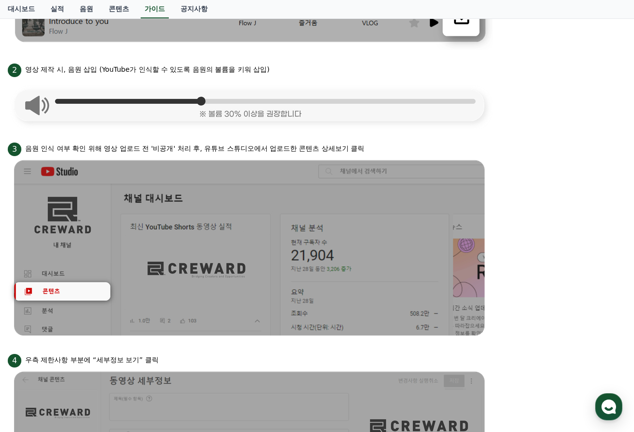
scroll to position [473, 0]
